Goal: Transaction & Acquisition: Purchase product/service

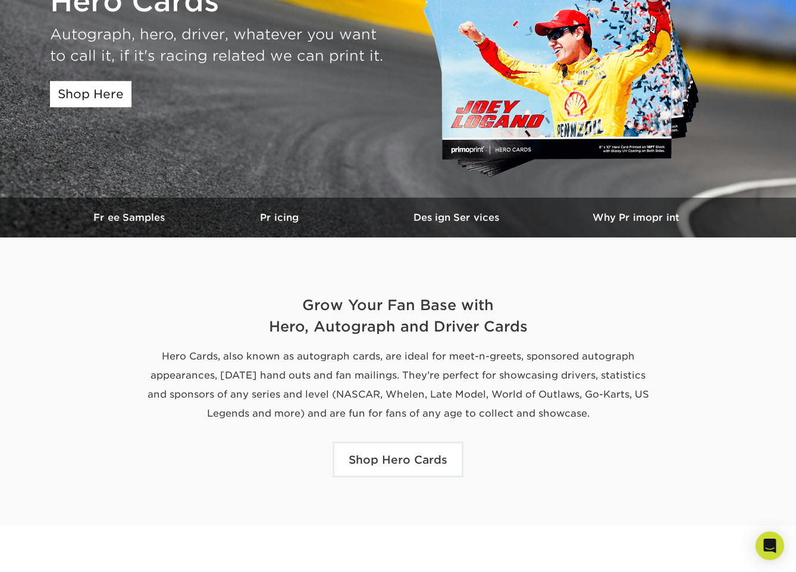
scroll to position [235, 0]
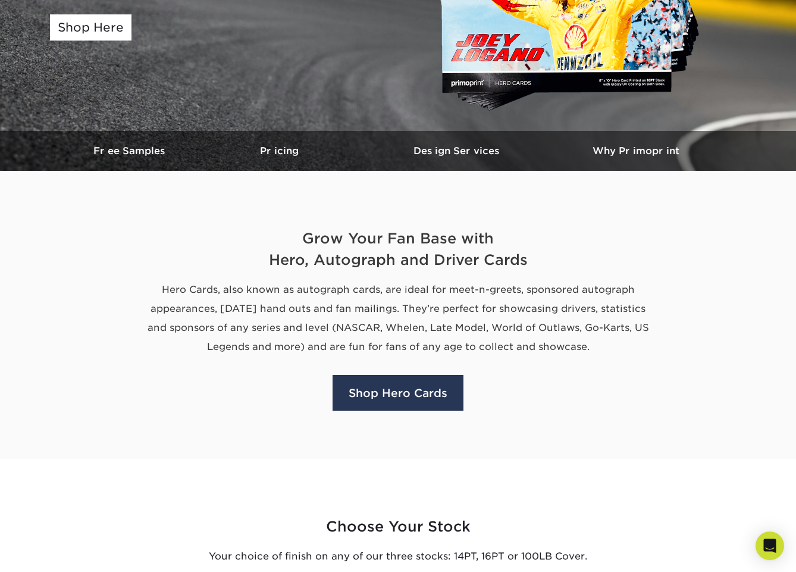
click at [379, 394] on link "Shop Hero Cards" at bounding box center [398, 393] width 131 height 36
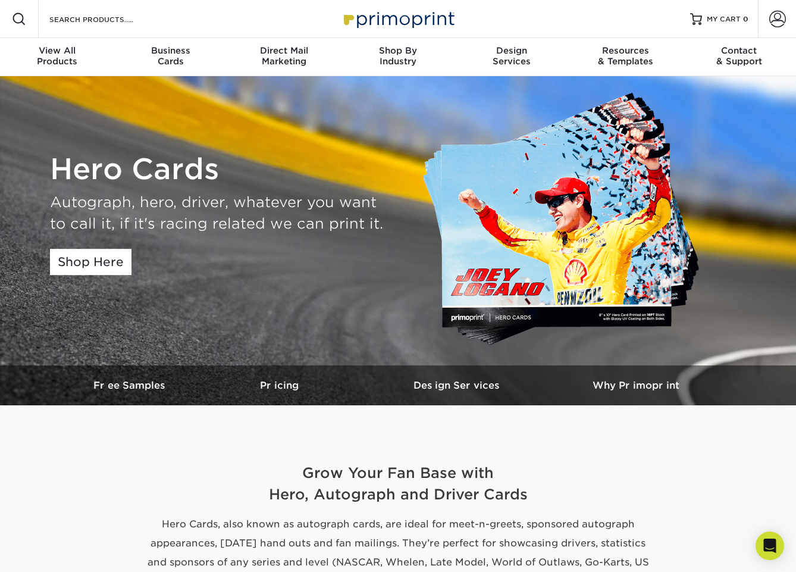
scroll to position [0, 0]
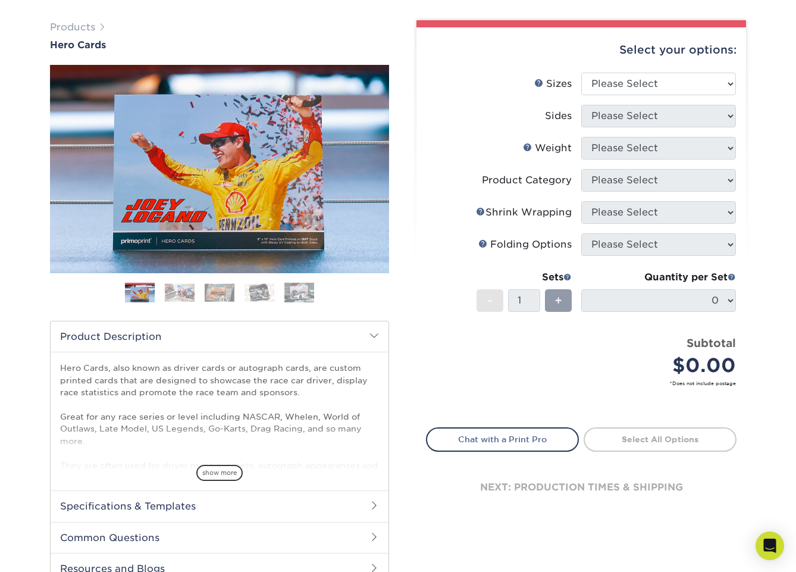
scroll to position [81, 0]
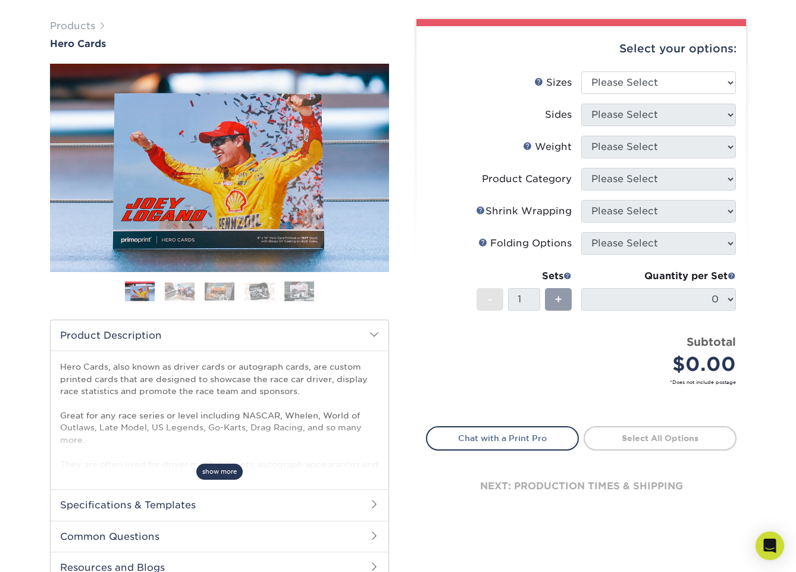
click at [220, 471] on span "show more" at bounding box center [219, 472] width 46 height 16
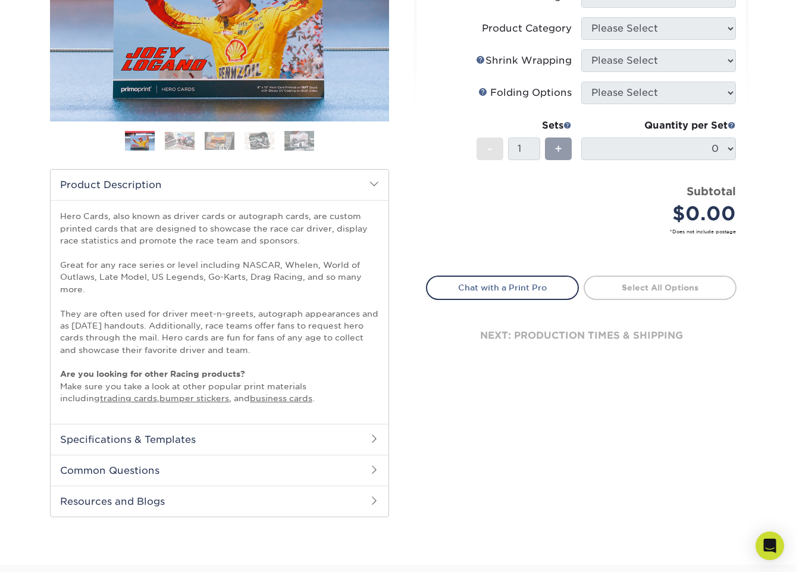
scroll to position [231, 0]
click at [260, 443] on h2 "Specifications & Templates" at bounding box center [220, 439] width 338 height 31
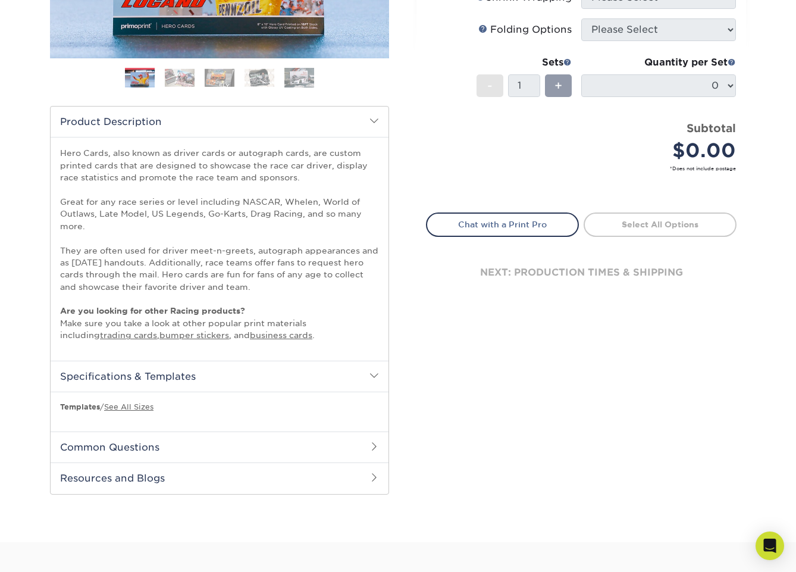
scroll to position [296, 0]
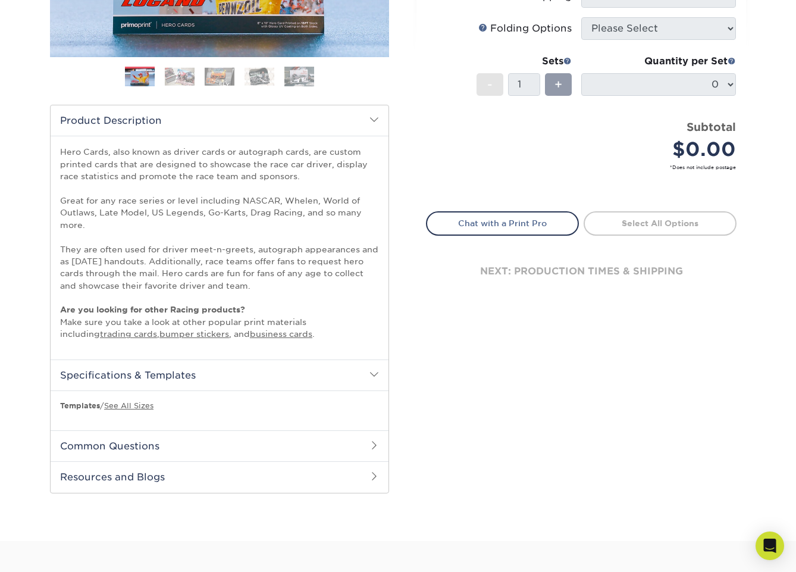
click at [189, 456] on h2 "Common Questions" at bounding box center [220, 445] width 338 height 31
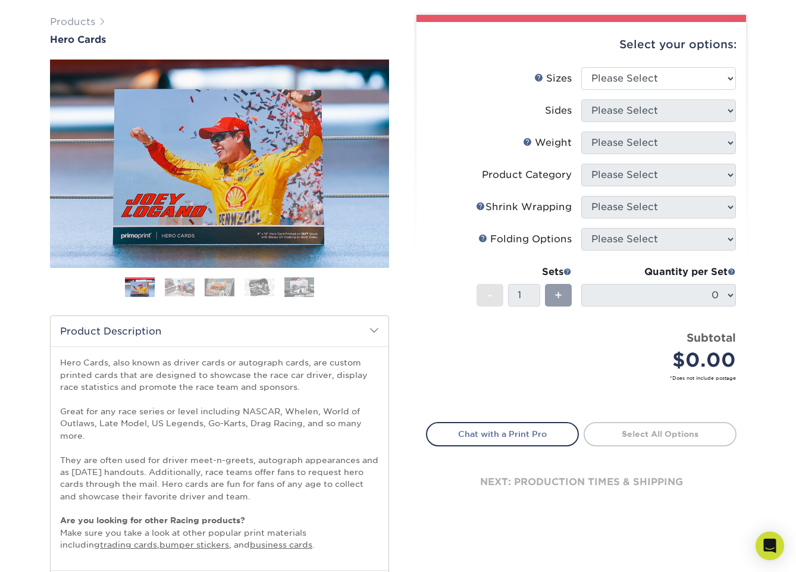
scroll to position [61, 0]
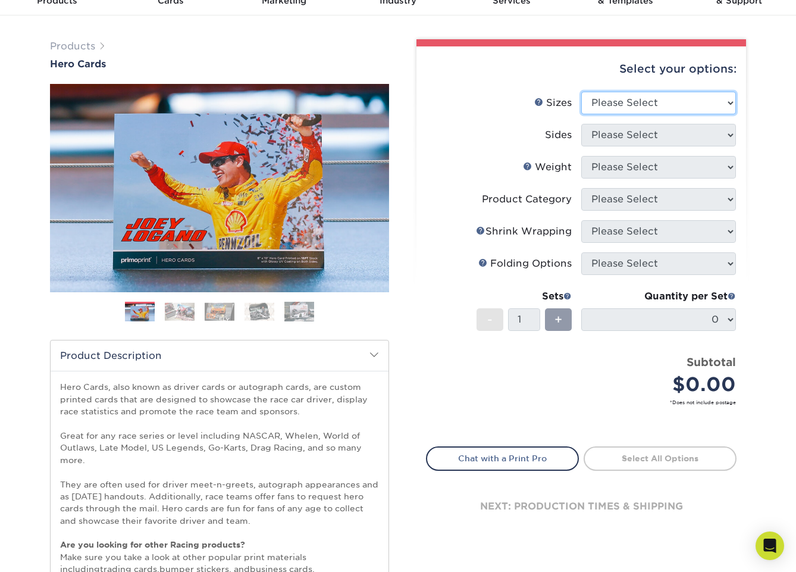
select select "6.00x8.00"
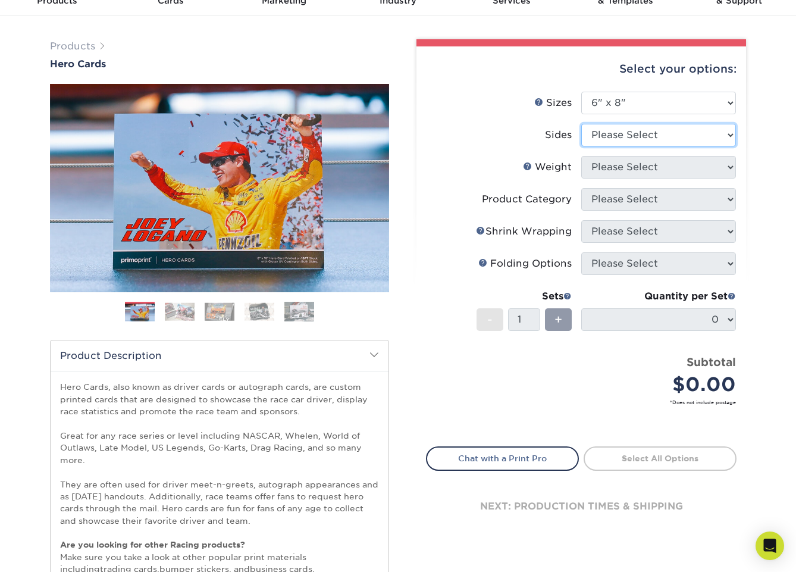
select select "13abbda7-1d64-4f25-8bb2-c179b224825d"
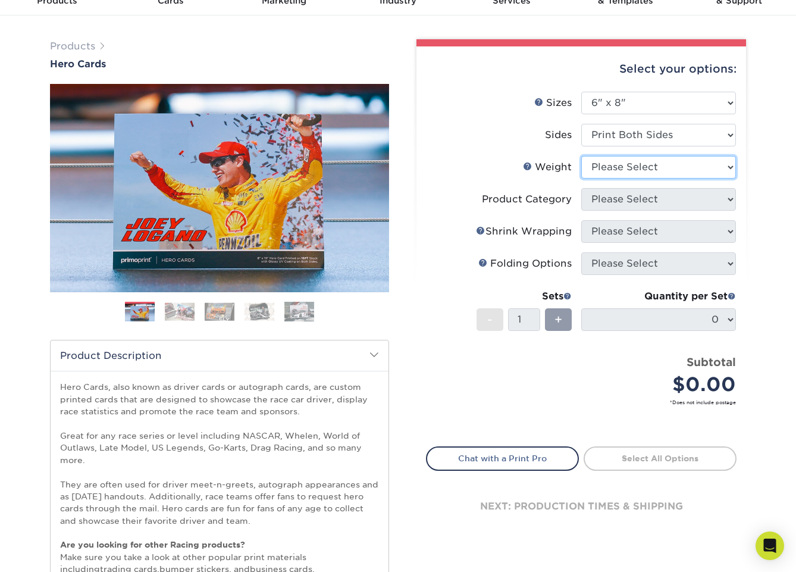
select select "16PT"
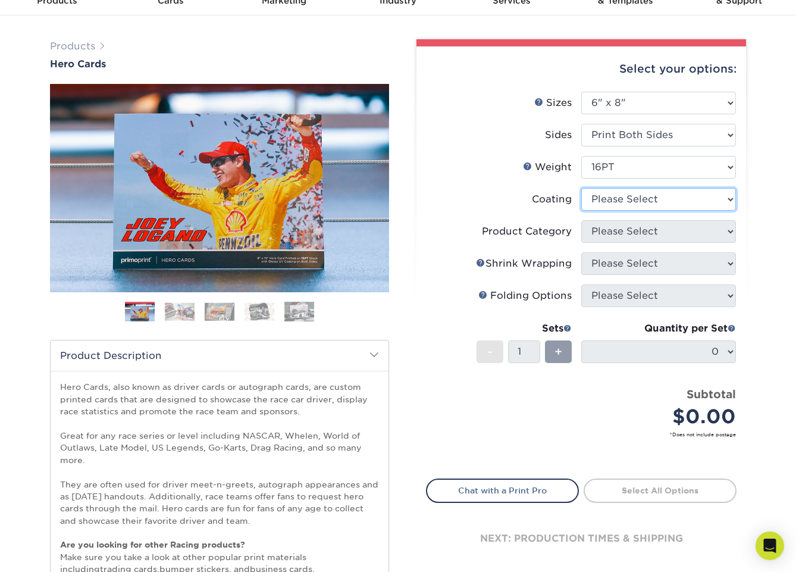
select select "121bb7b5-3b4d-429f-bd8d-bbf80e953313"
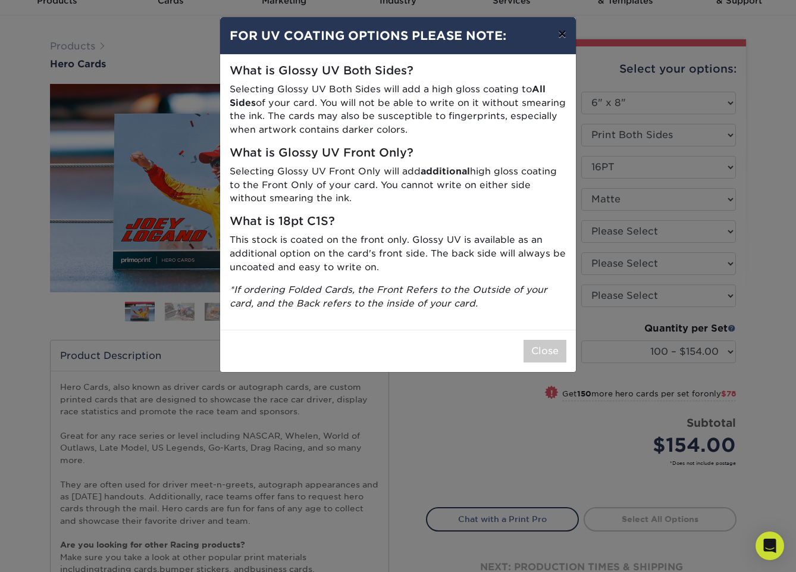
click at [562, 34] on button "×" at bounding box center [562, 33] width 27 height 33
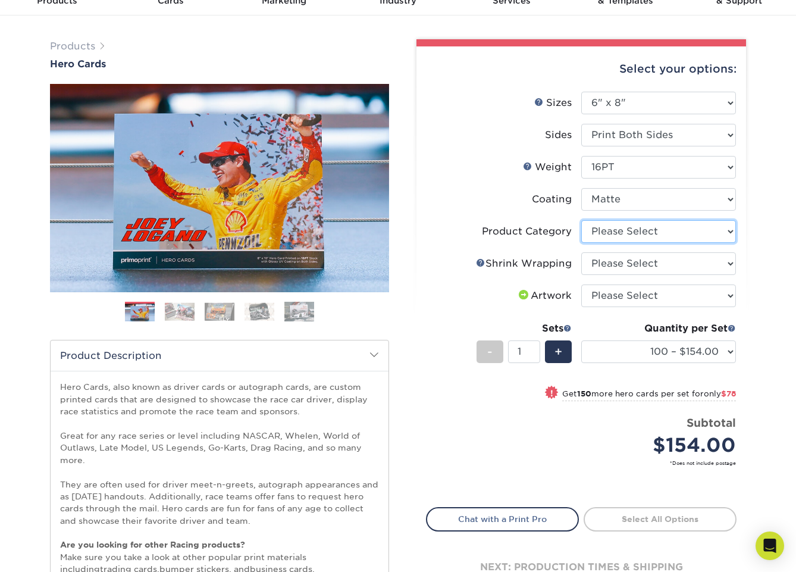
select select "9b7272e0-d6c8-4c3c-8e97-d3a1bcdab858"
select select "c8749376-e7da-41d0-b3dc-647faf84d907"
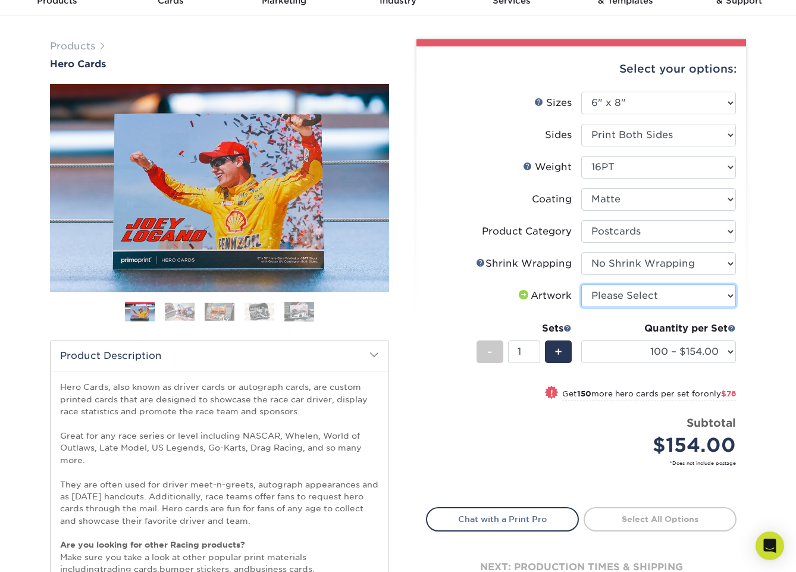
select select "upload"
